Goal: Information Seeking & Learning: Learn about a topic

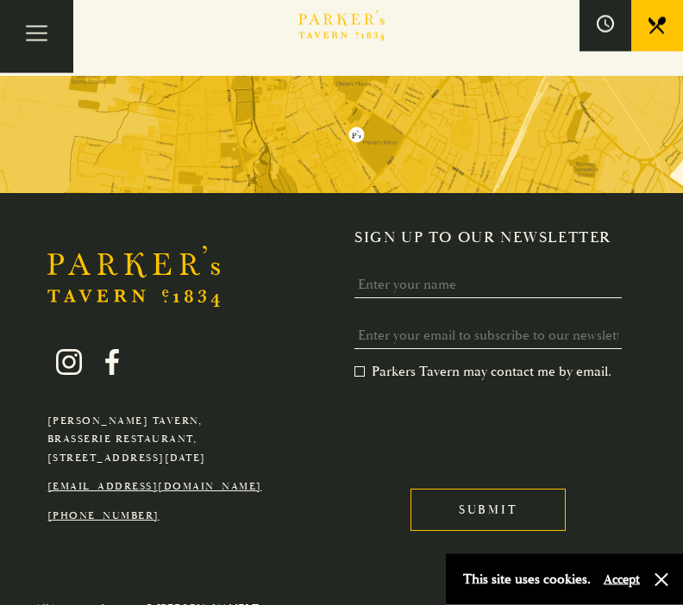
scroll to position [2794, 0]
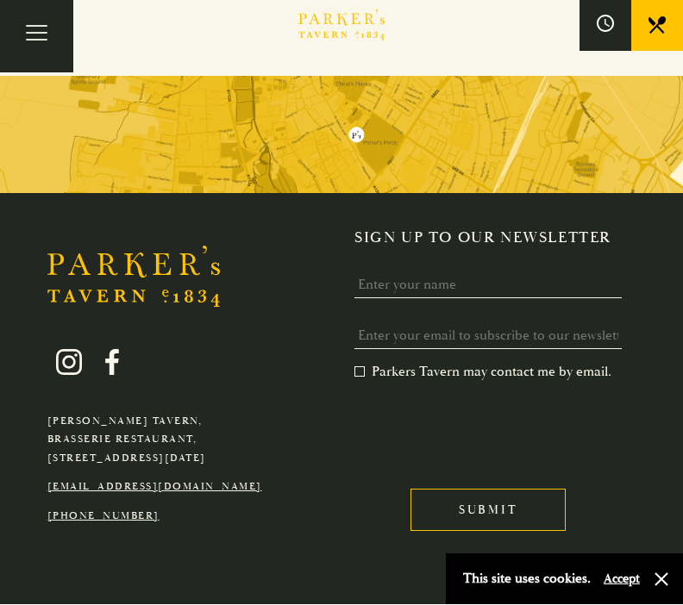
click at [667, 589] on button "button" at bounding box center [661, 580] width 17 height 17
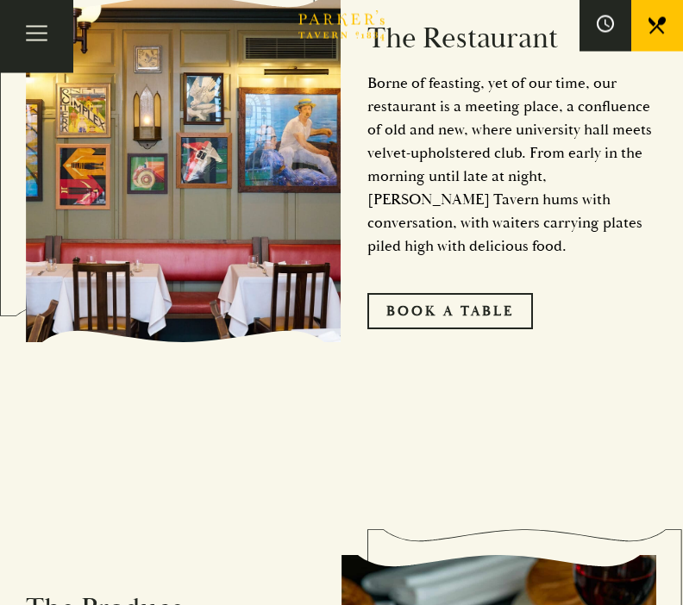
scroll to position [885, 0]
click at [456, 329] on link "Book A Table" at bounding box center [450, 311] width 166 height 36
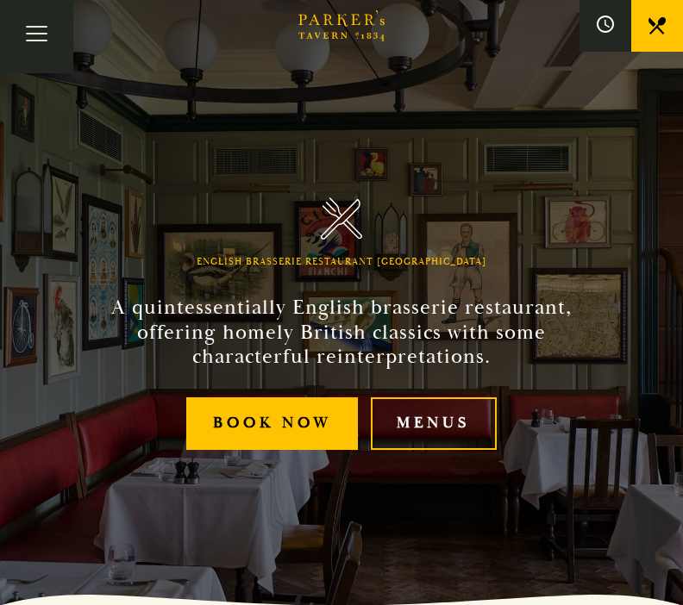
click at [451, 450] on link "Menus" at bounding box center [434, 423] width 126 height 53
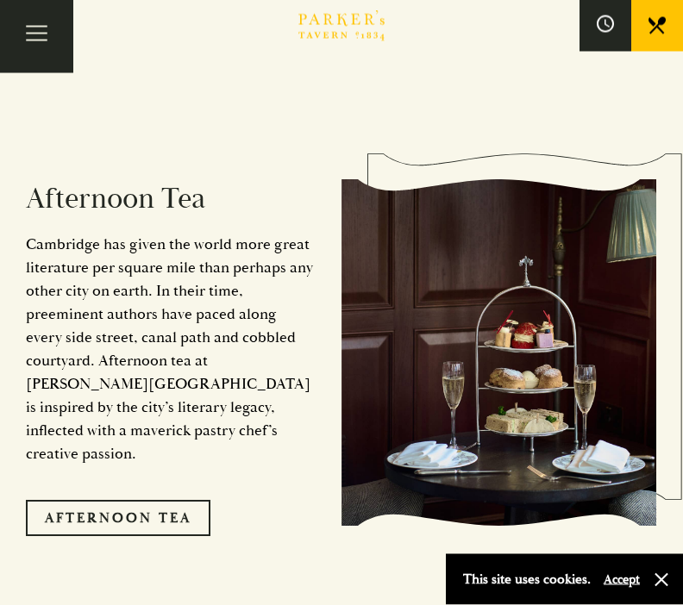
scroll to position [2512, 0]
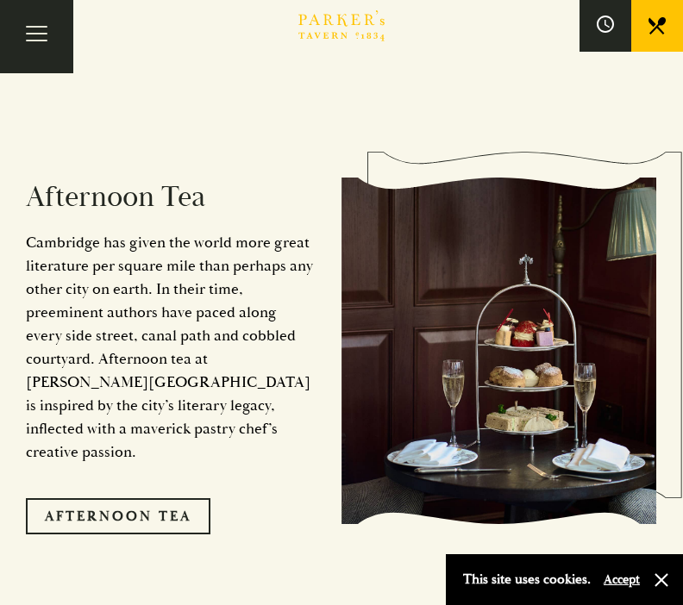
click at [135, 498] on link "Afternoon Tea" at bounding box center [118, 516] width 185 height 36
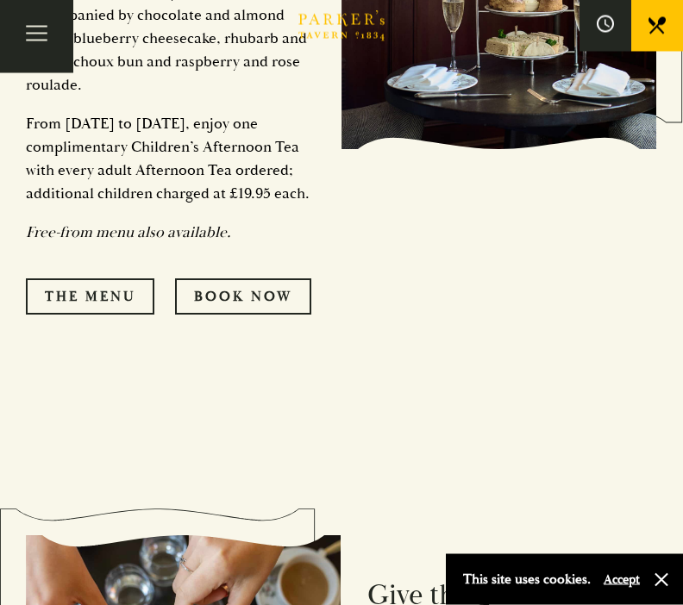
scroll to position [1097, 0]
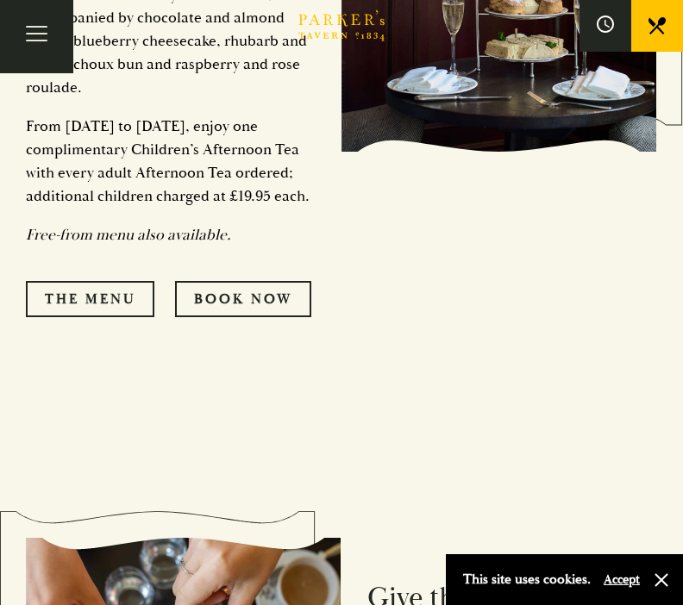
click at [96, 303] on link "The Menu" at bounding box center [90, 299] width 128 height 36
